Goal: Task Accomplishment & Management: Complete application form

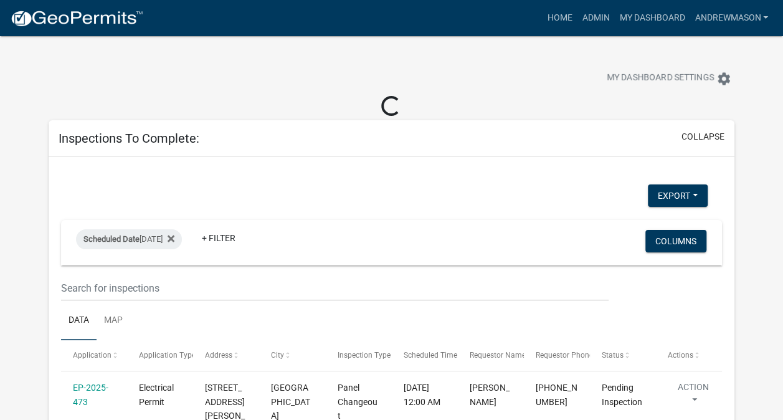
select select "3: 100"
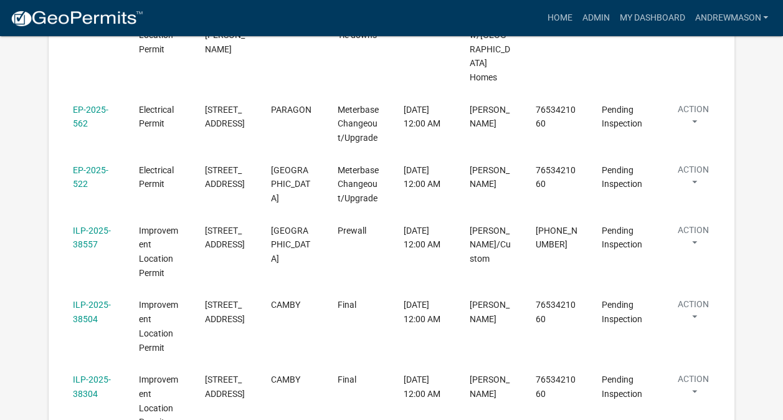
scroll to position [510, 0]
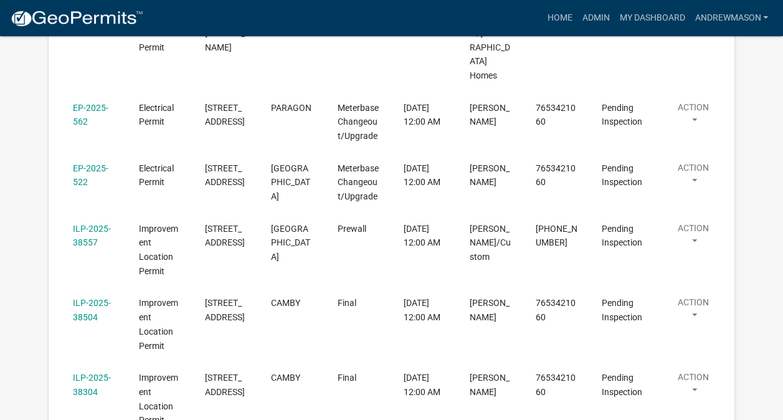
click at [88, 298] on link "ILP-2025-38504" at bounding box center [92, 310] width 38 height 24
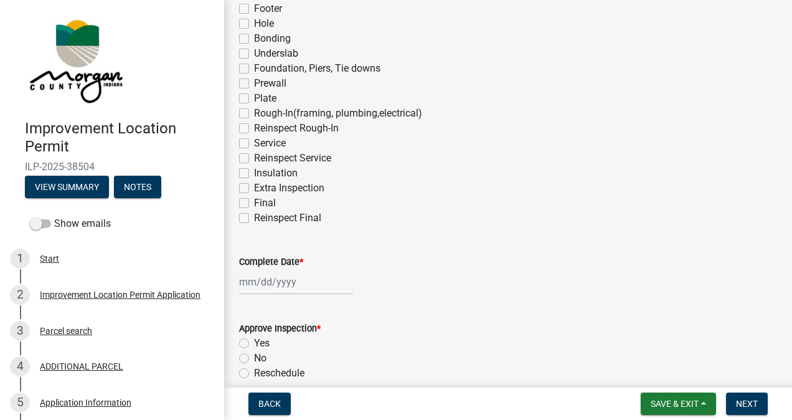
scroll to position [149, 0]
click at [254, 201] on label "Final" at bounding box center [265, 201] width 22 height 15
click at [254, 201] on input "Final" at bounding box center [258, 198] width 8 height 8
checkbox input "true"
checkbox input "false"
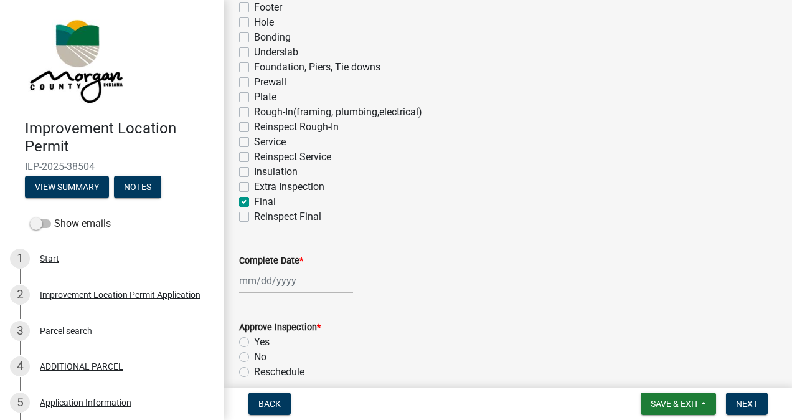
checkbox input "false"
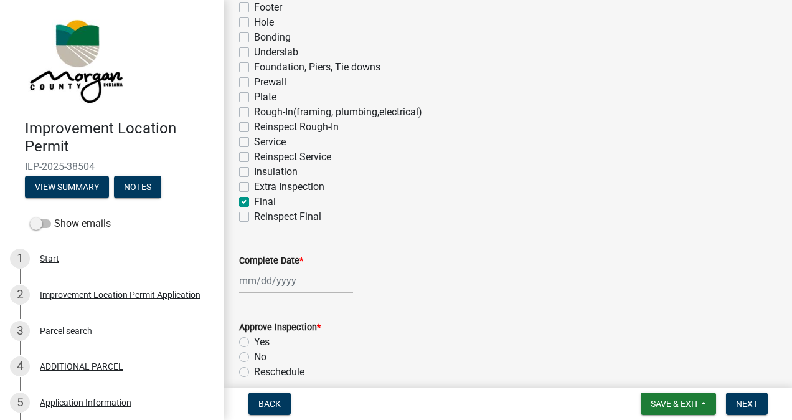
checkbox input "false"
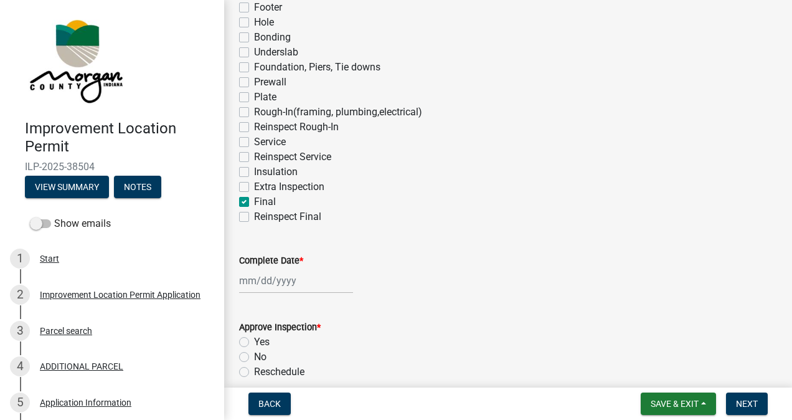
checkbox input "false"
checkbox input "true"
checkbox input "false"
click at [289, 277] on div at bounding box center [296, 281] width 114 height 26
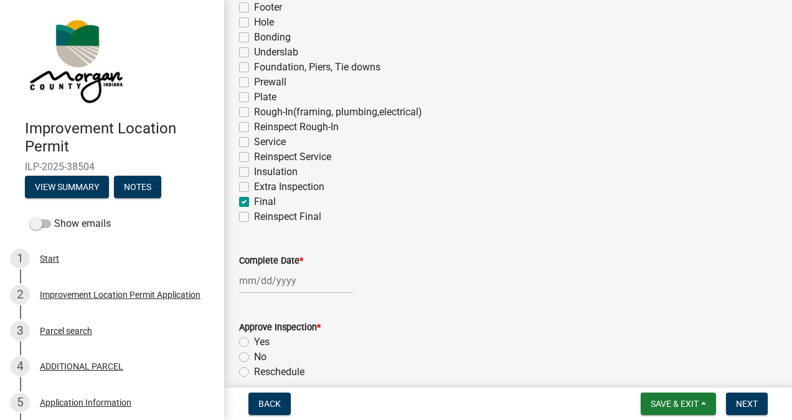
select select "9"
select select "2025"
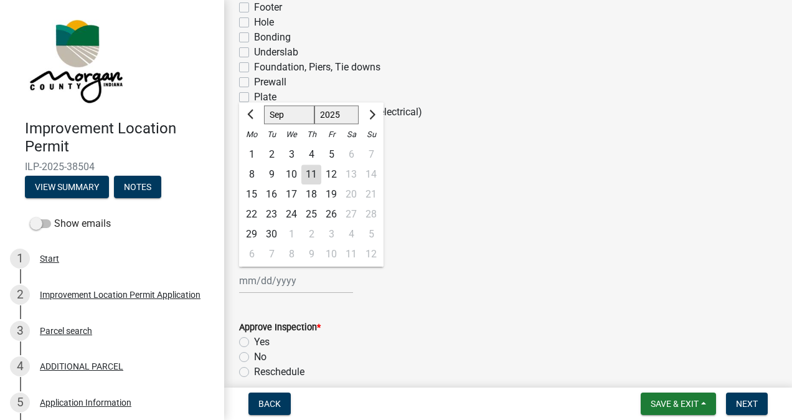
click at [309, 176] on div "11" at bounding box center [311, 174] width 20 height 20
type input "[DATE]"
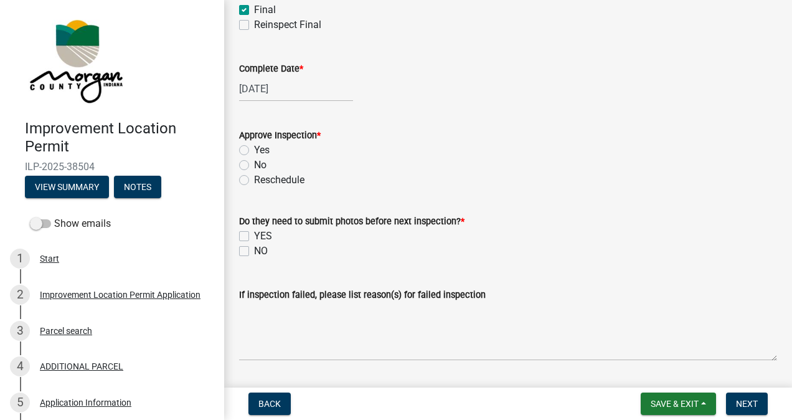
scroll to position [342, 0]
click at [254, 151] on label "Yes" at bounding box center [262, 149] width 16 height 15
click at [254, 150] on input "Yes" at bounding box center [258, 146] width 8 height 8
radio input "true"
click at [254, 250] on label "NO" at bounding box center [261, 250] width 14 height 15
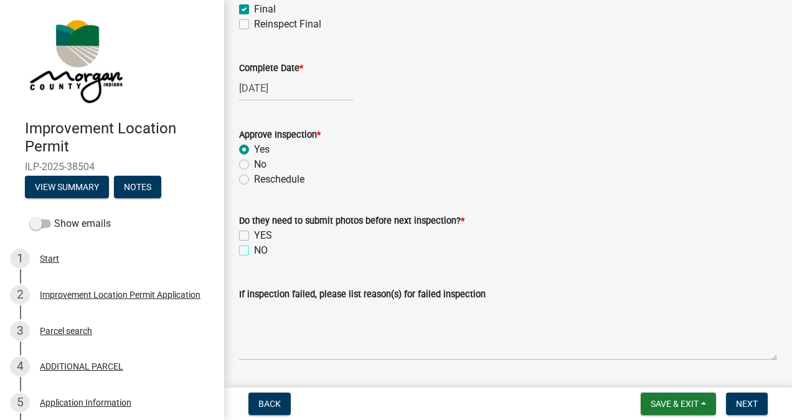
click at [254, 250] on input "NO" at bounding box center [258, 247] width 8 height 8
checkbox input "true"
checkbox input "false"
checkbox input "true"
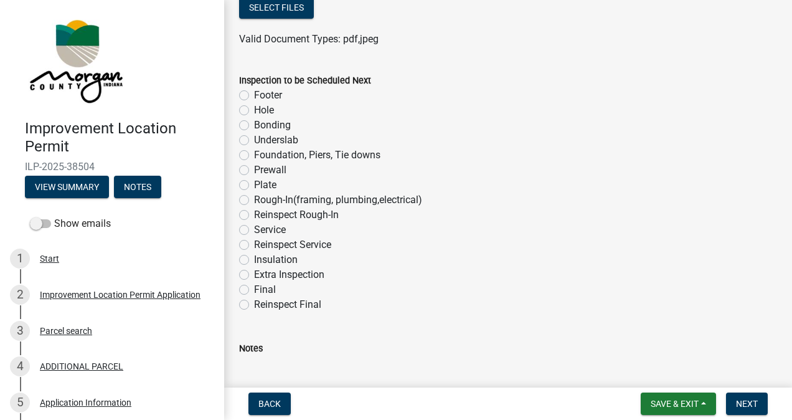
scroll to position [784, 0]
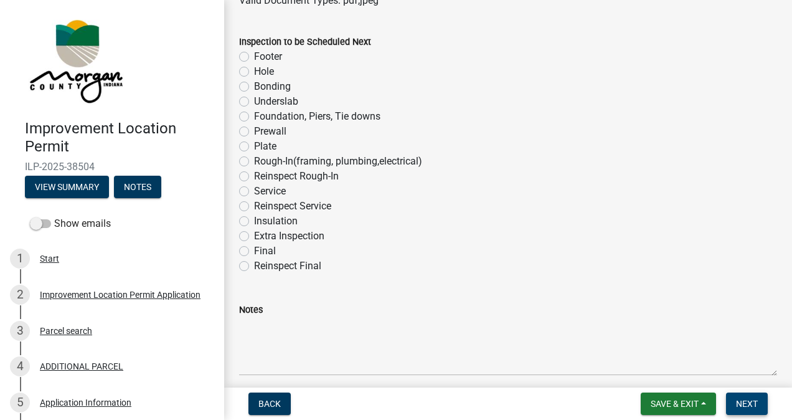
click at [736, 396] on button "Next" at bounding box center [747, 403] width 42 height 22
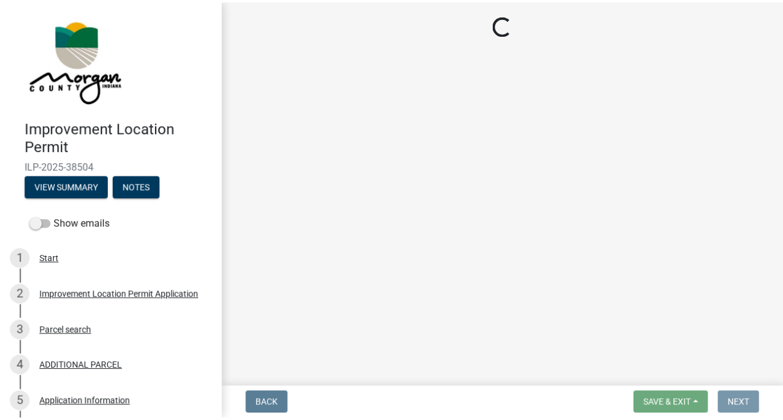
scroll to position [0, 0]
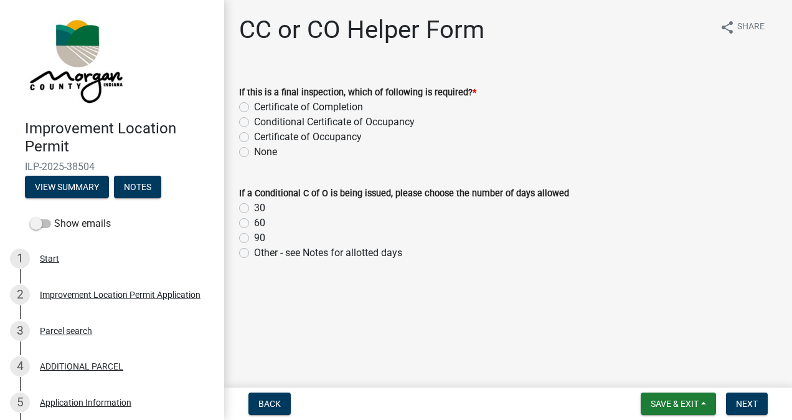
click at [254, 137] on label "Certificate of Occupancy" at bounding box center [308, 137] width 108 height 15
click at [254, 137] on input "Certificate of Occupancy" at bounding box center [258, 134] width 8 height 8
radio input "true"
click at [737, 400] on span "Next" at bounding box center [747, 404] width 22 height 10
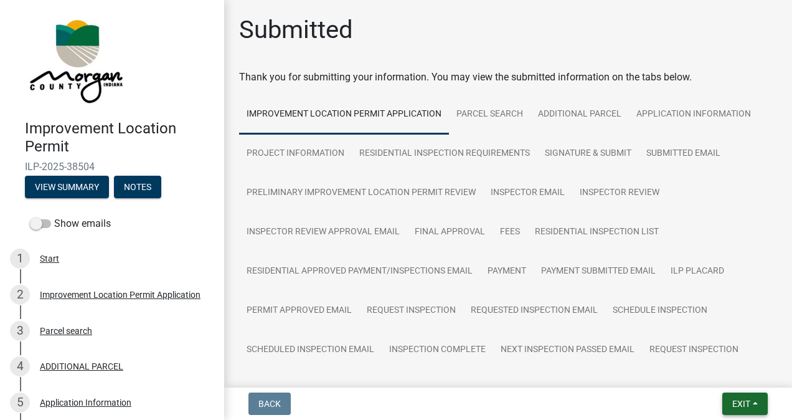
click at [736, 400] on span "Exit" at bounding box center [741, 404] width 18 height 10
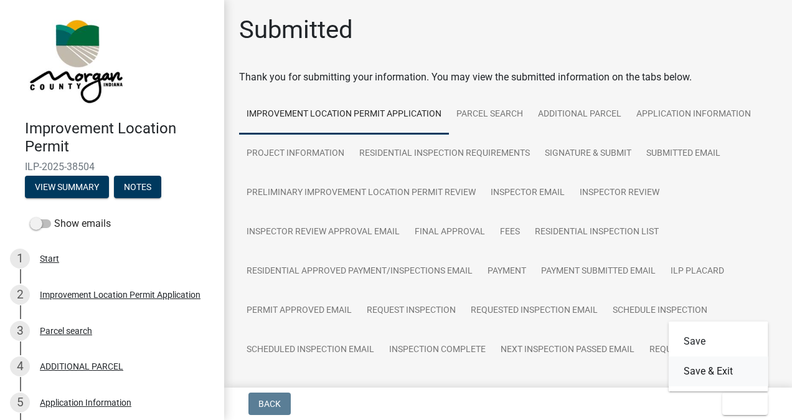
click at [719, 374] on button "Save & Exit" at bounding box center [719, 371] width 100 height 30
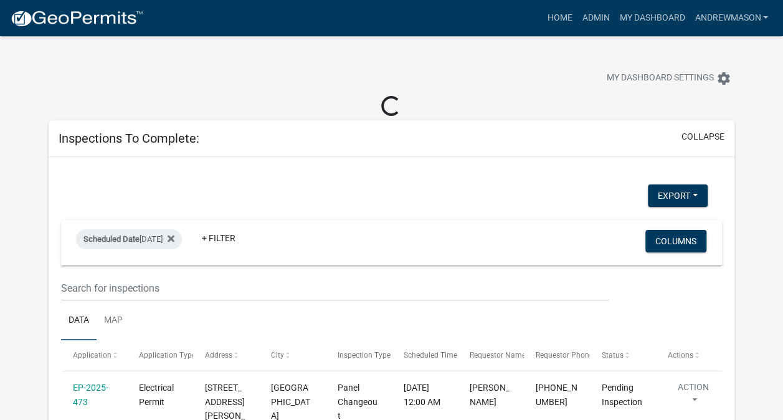
select select "3: 100"
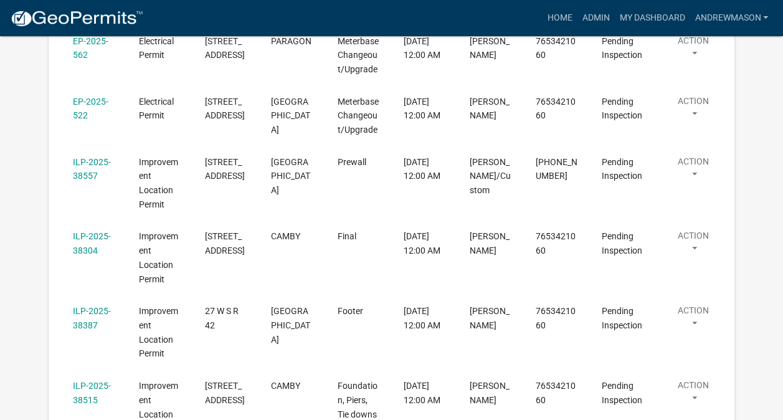
scroll to position [577, 0]
click at [86, 230] on link "ILP-2025-38304" at bounding box center [92, 242] width 38 height 24
